Goal: Information Seeking & Learning: Learn about a topic

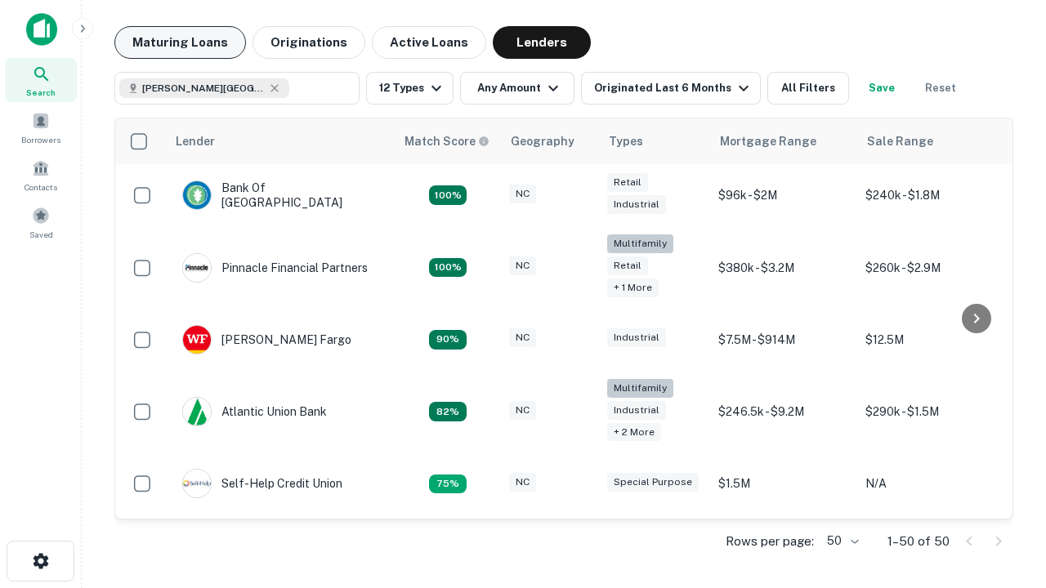
click at [180, 42] on button "Maturing Loans" at bounding box center [180, 42] width 132 height 33
